Goal: Task Accomplishment & Management: Manage account settings

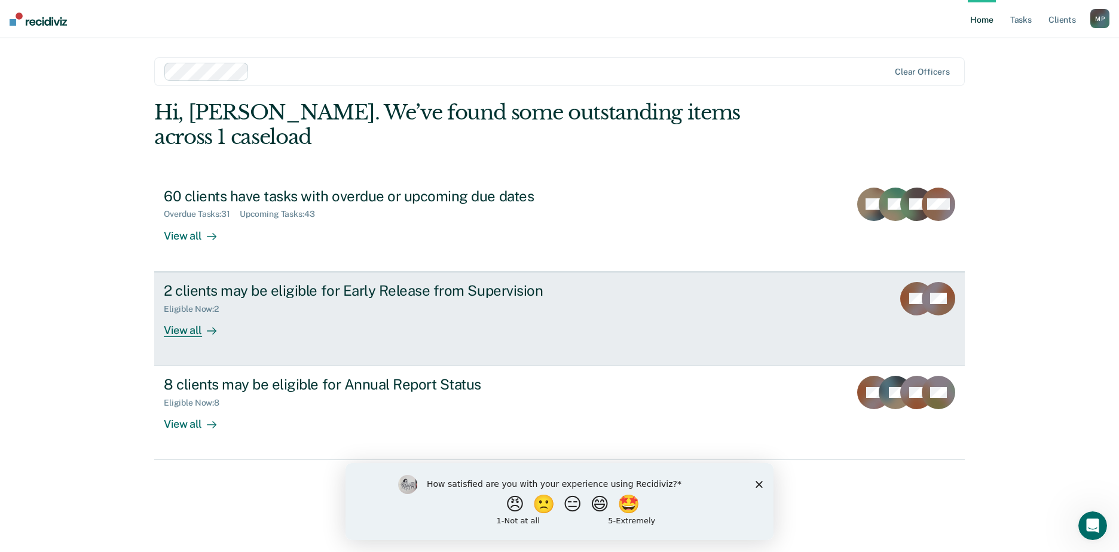
click at [424, 282] on div "2 clients may be eligible for Early Release from Supervision" at bounding box center [374, 290] width 420 height 17
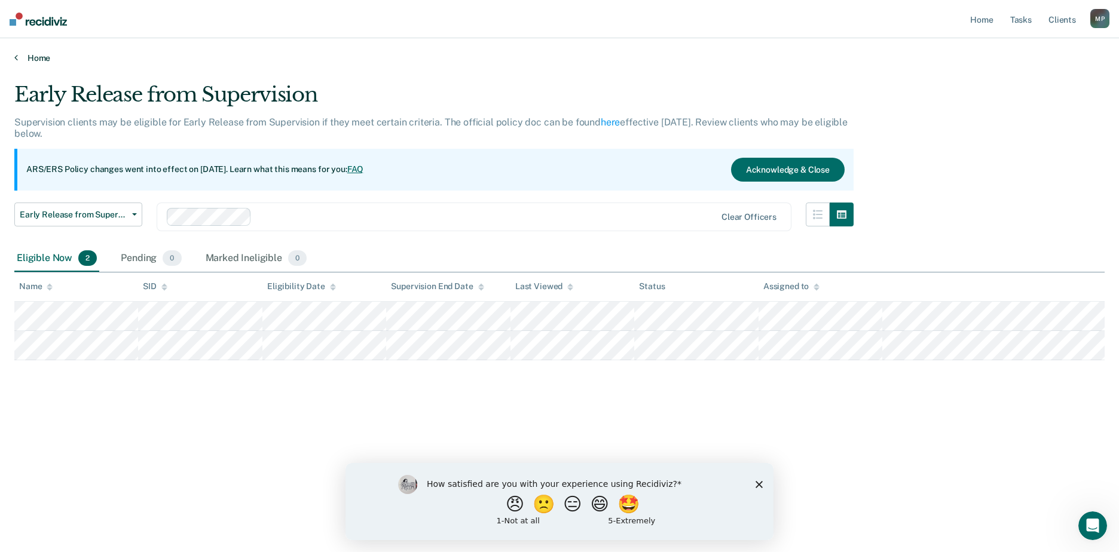
click at [44, 58] on link "Home" at bounding box center [559, 58] width 1090 height 11
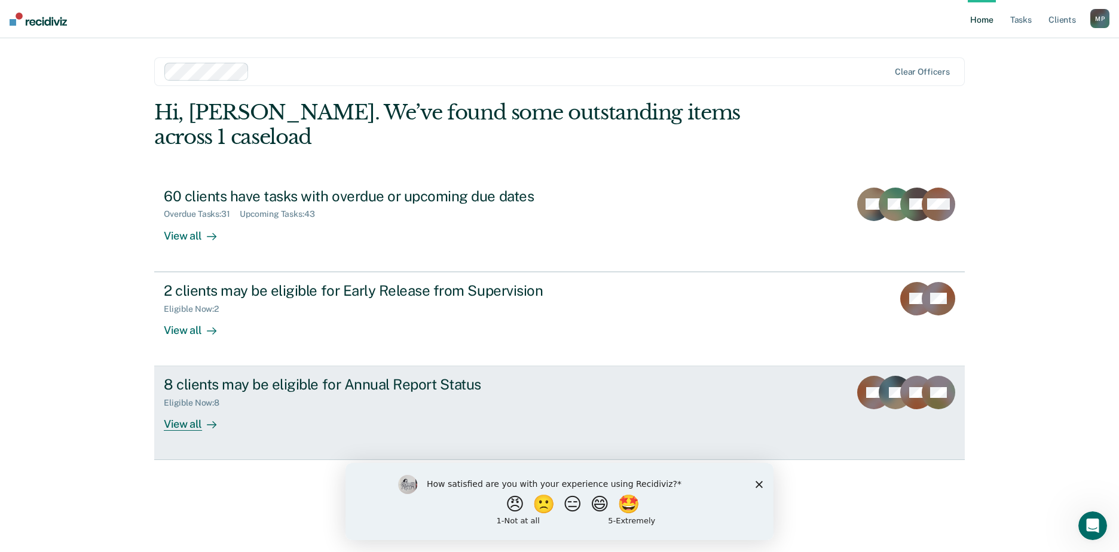
click at [561, 376] on div "8 clients may be eligible for Annual Report Status" at bounding box center [374, 384] width 420 height 17
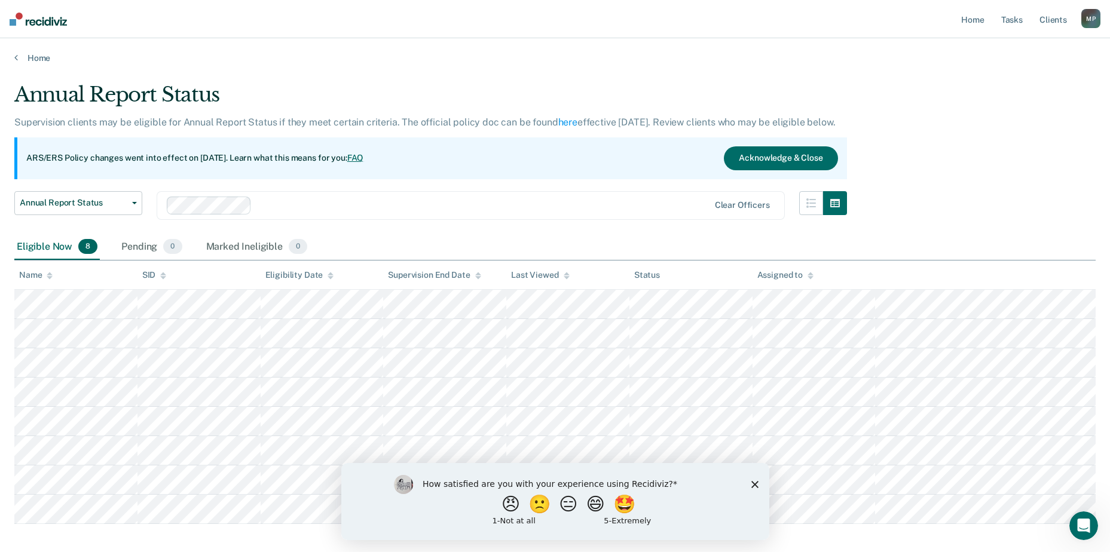
click at [755, 483] on polygon "Close survey" at bounding box center [754, 483] width 7 height 7
